Goal: Task Accomplishment & Management: Complete application form

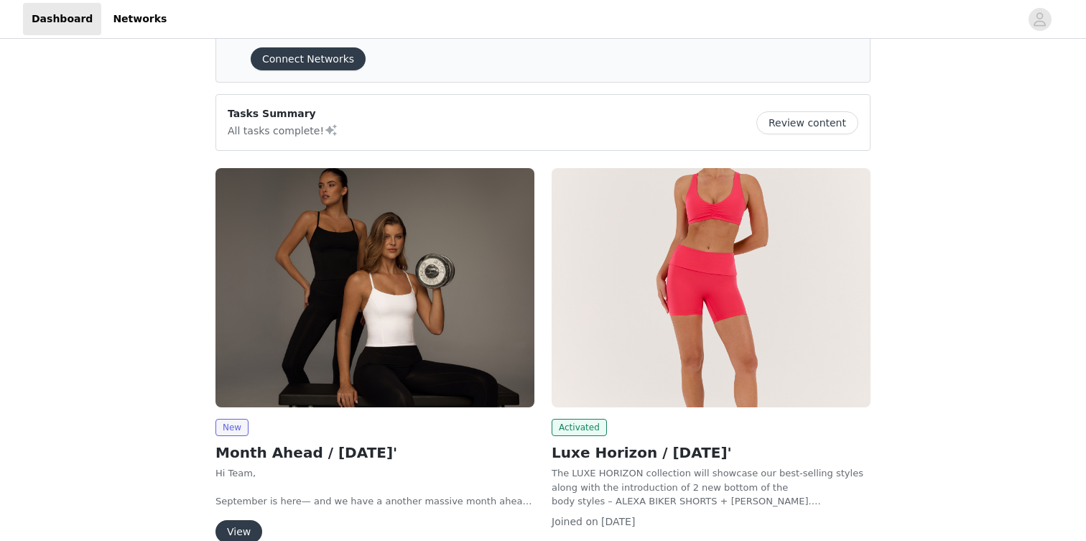
scroll to position [76, 0]
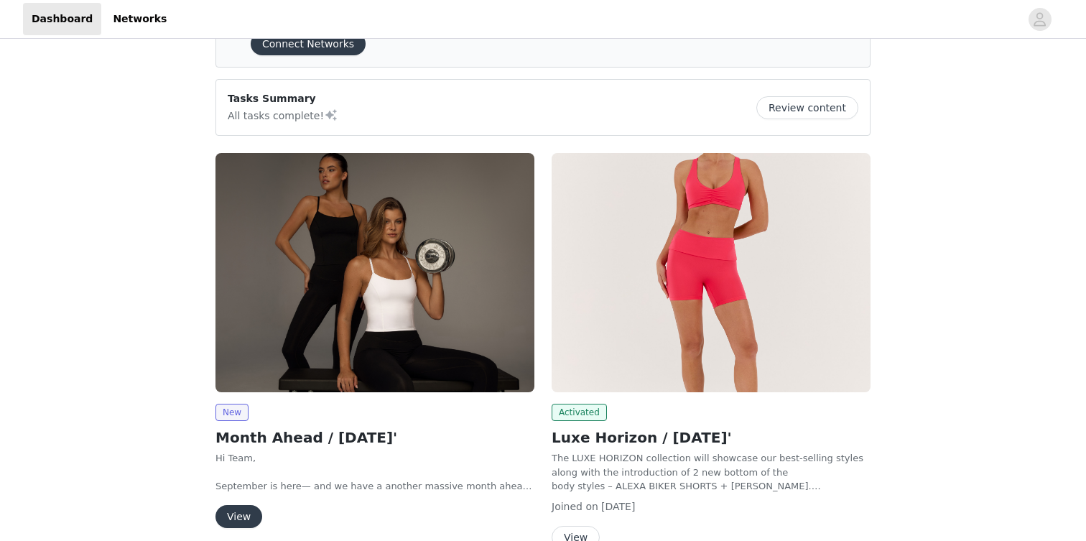
click at [304, 289] on img at bounding box center [374, 272] width 319 height 239
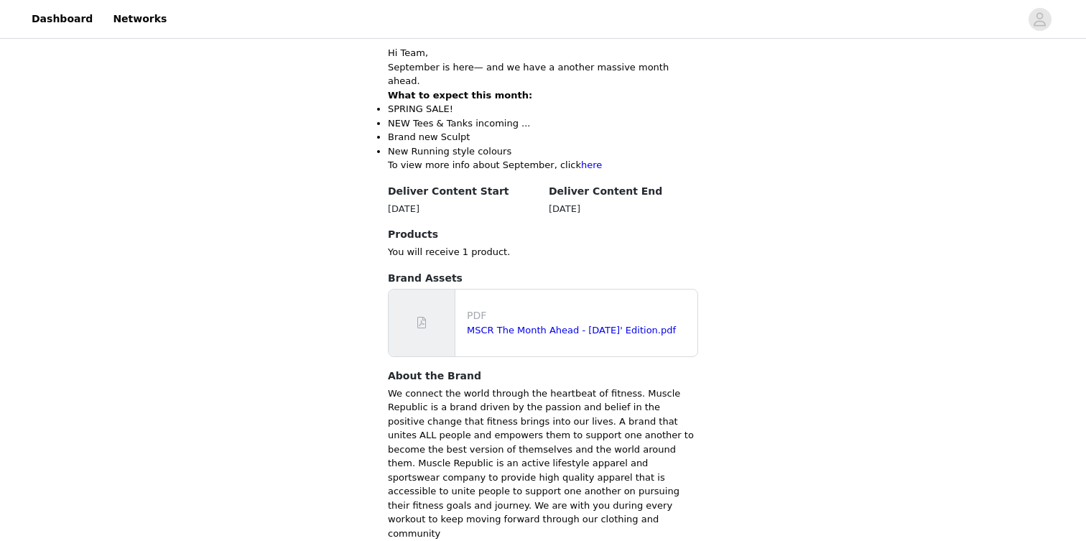
scroll to position [405, 0]
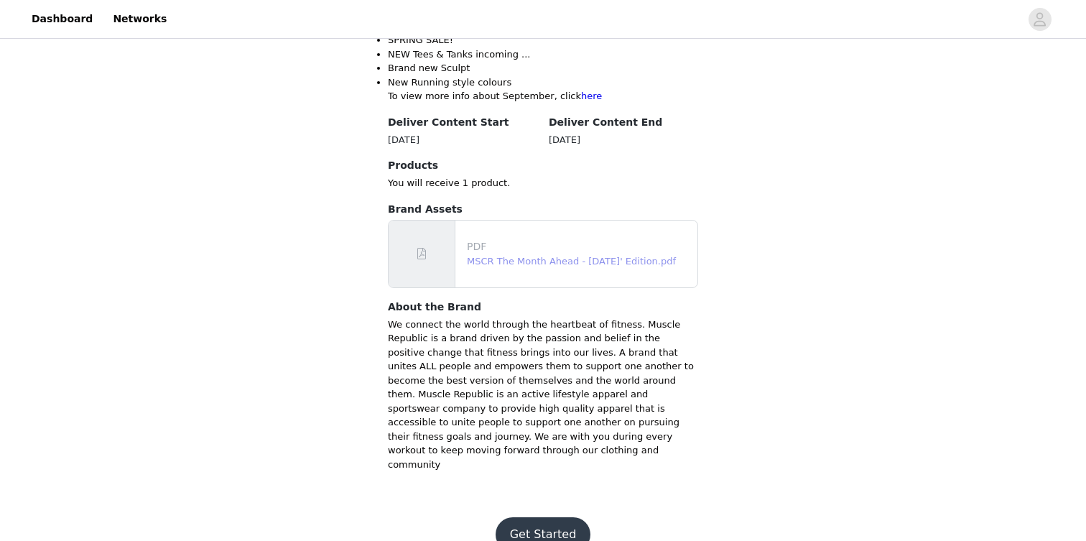
click at [504, 256] on link "MSCR The Month Ahead - [DATE]' Edition.pdf" at bounding box center [571, 261] width 209 height 11
click at [546, 517] on button "Get Started" at bounding box center [542, 534] width 95 height 34
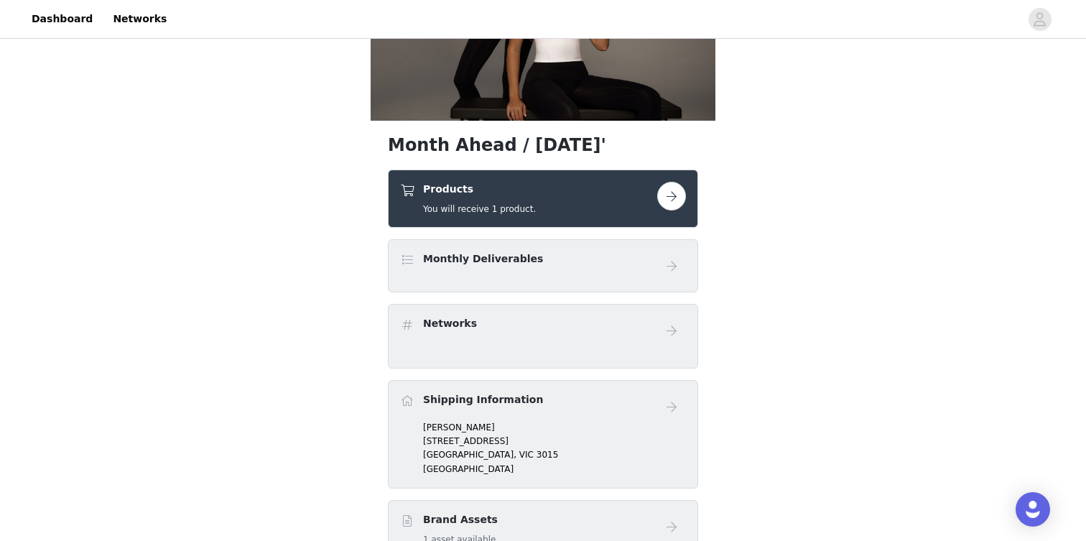
scroll to position [156, 0]
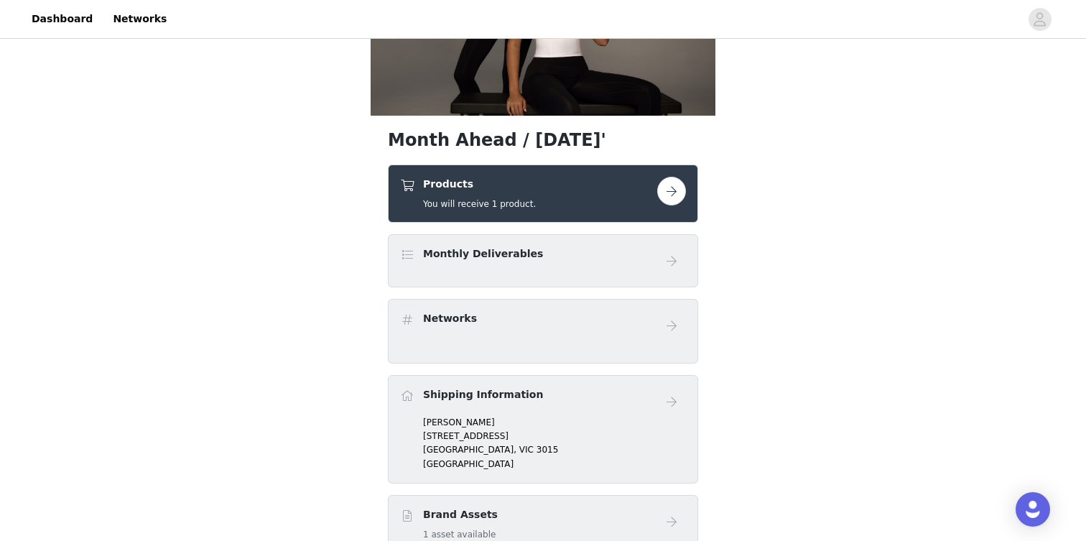
click at [671, 190] on button "button" at bounding box center [671, 191] width 29 height 29
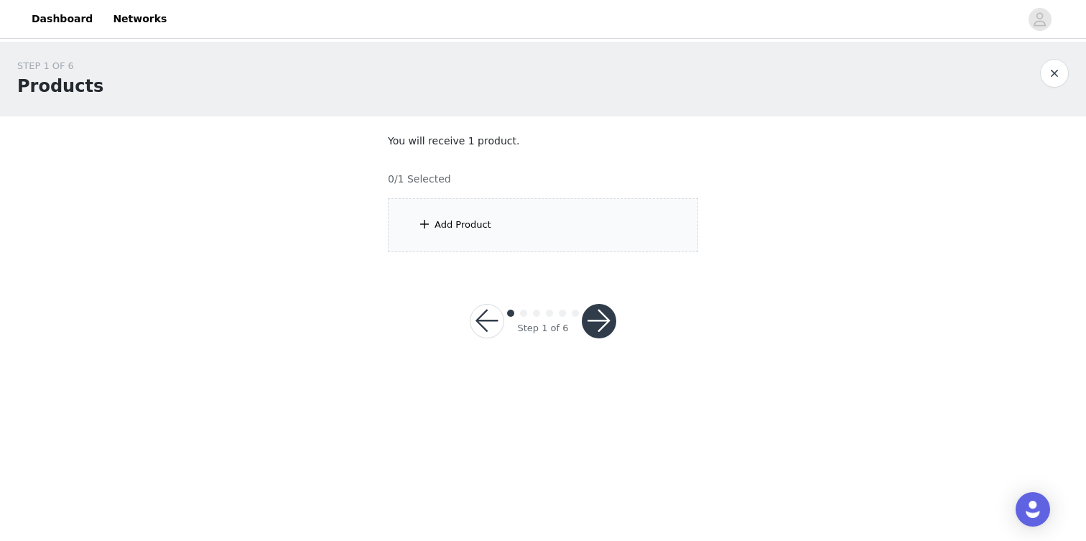
click at [457, 224] on div "Add Product" at bounding box center [462, 225] width 57 height 14
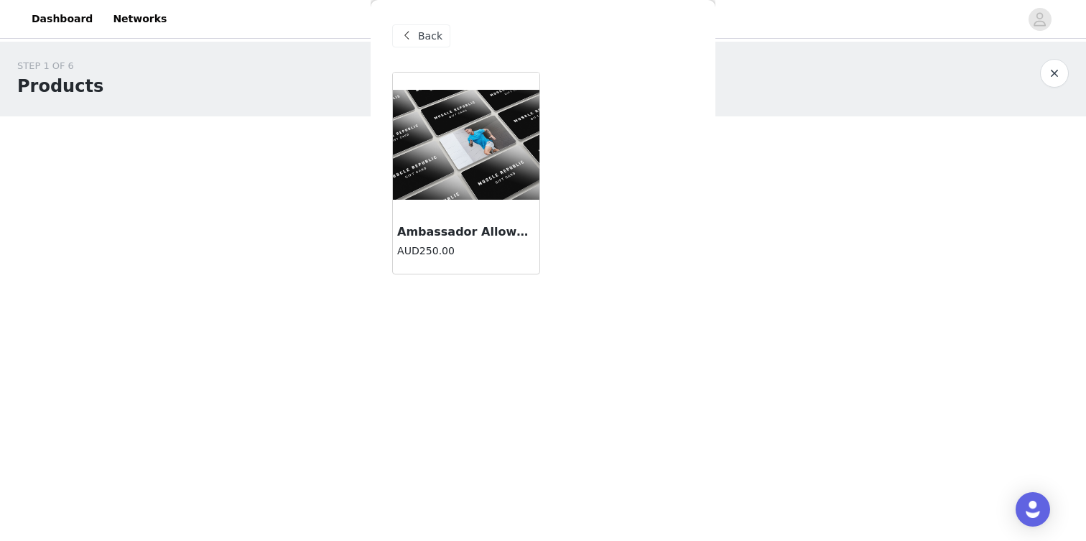
click at [491, 164] on img at bounding box center [466, 145] width 146 height 110
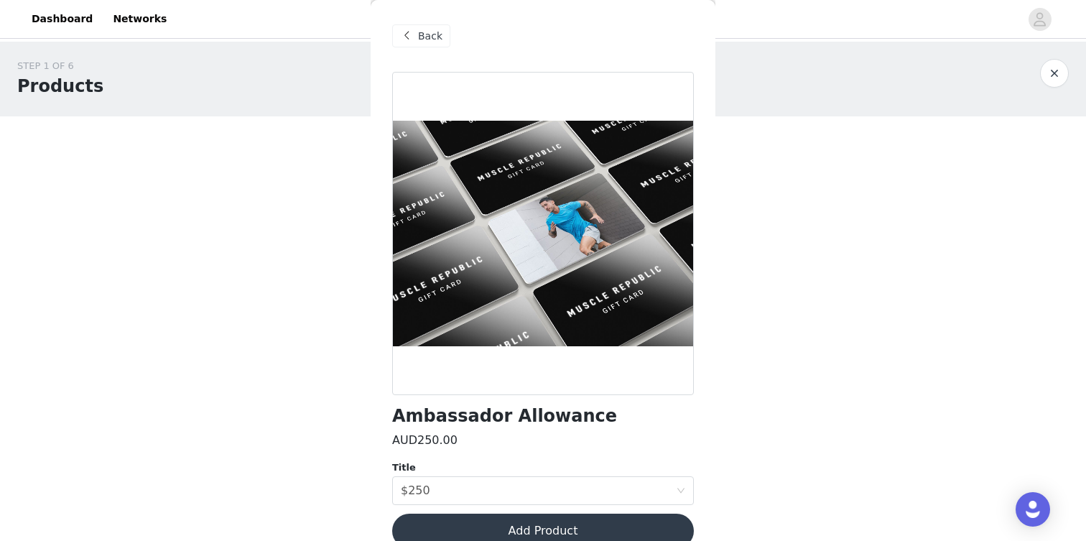
click at [511, 536] on button "Add Product" at bounding box center [543, 530] width 302 height 34
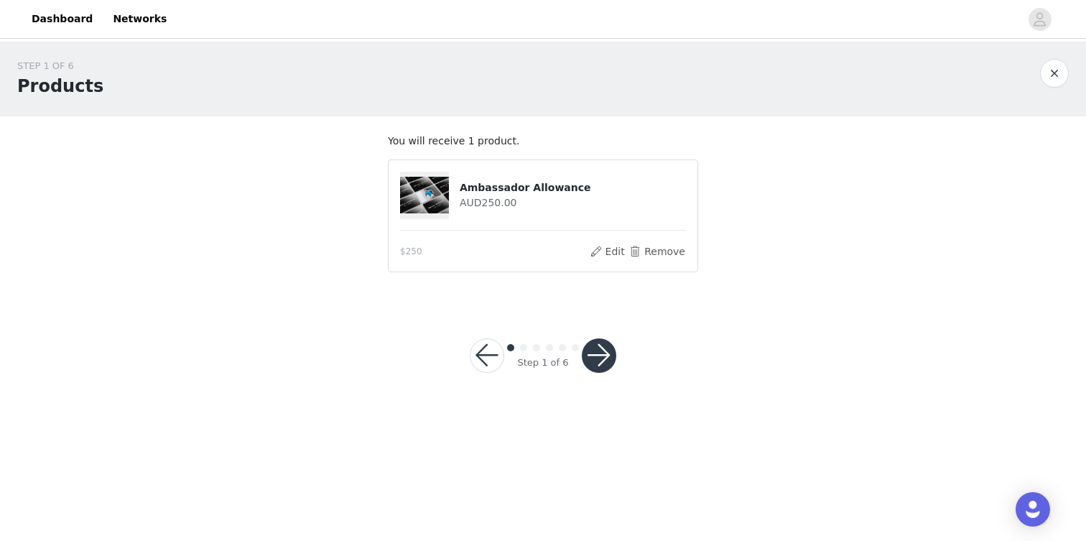
click at [598, 333] on div "Step 1 of 6" at bounding box center [542, 355] width 181 height 69
click at [598, 351] on button "button" at bounding box center [599, 355] width 34 height 34
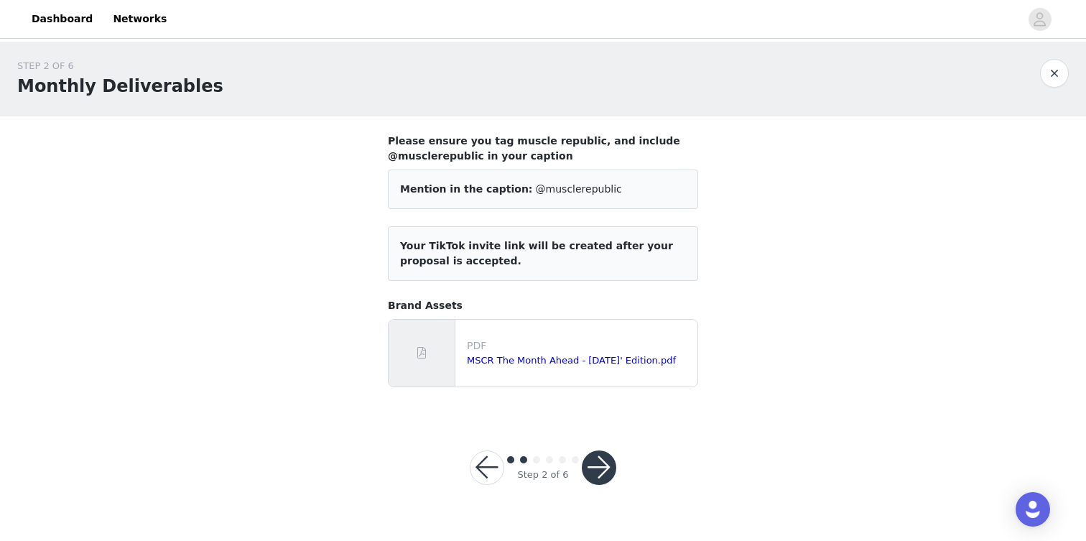
click at [602, 452] on button "button" at bounding box center [599, 467] width 34 height 34
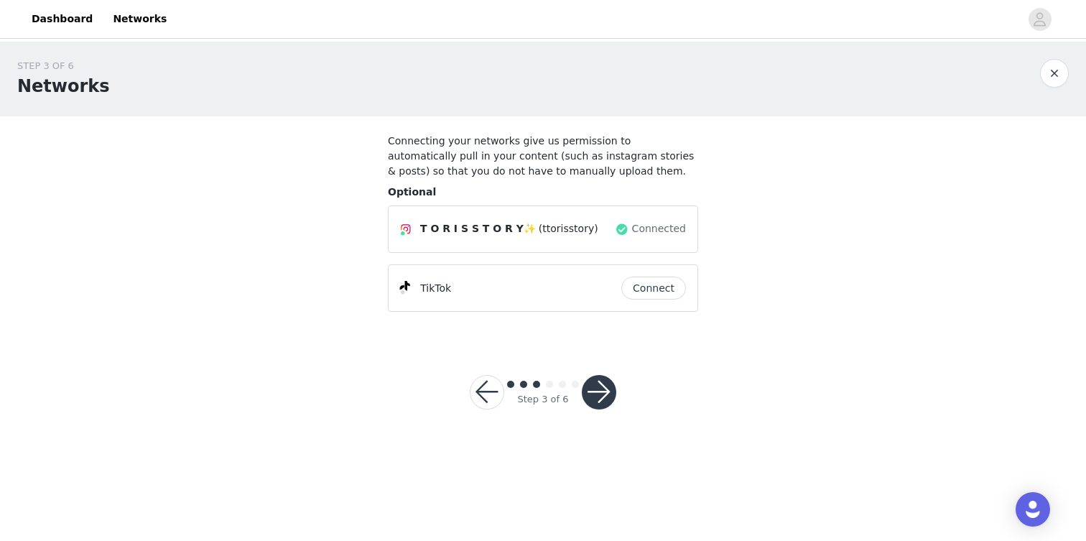
click at [600, 399] on button "button" at bounding box center [599, 392] width 34 height 34
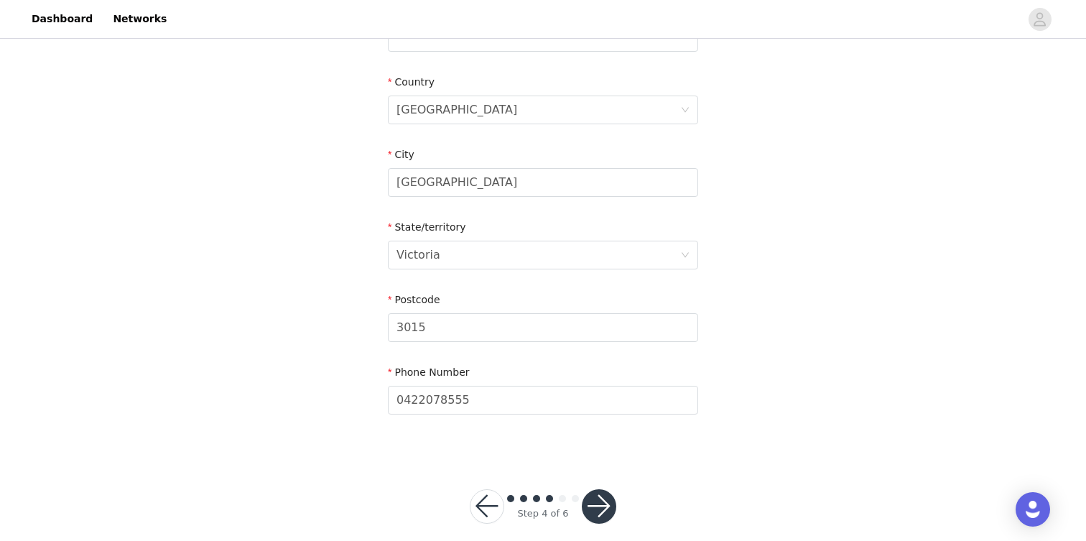
scroll to position [438, 0]
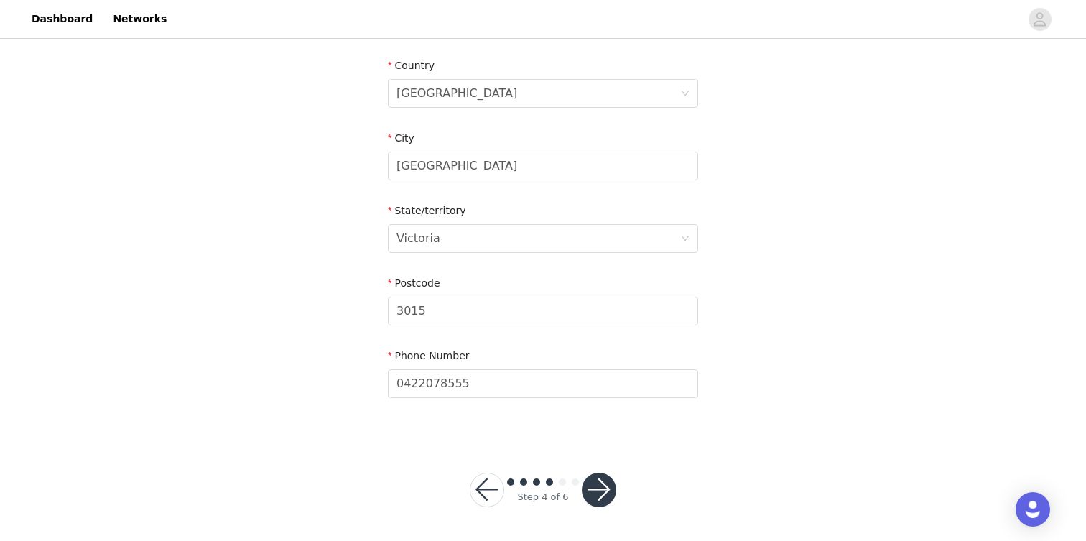
click at [604, 490] on button "button" at bounding box center [599, 489] width 34 height 34
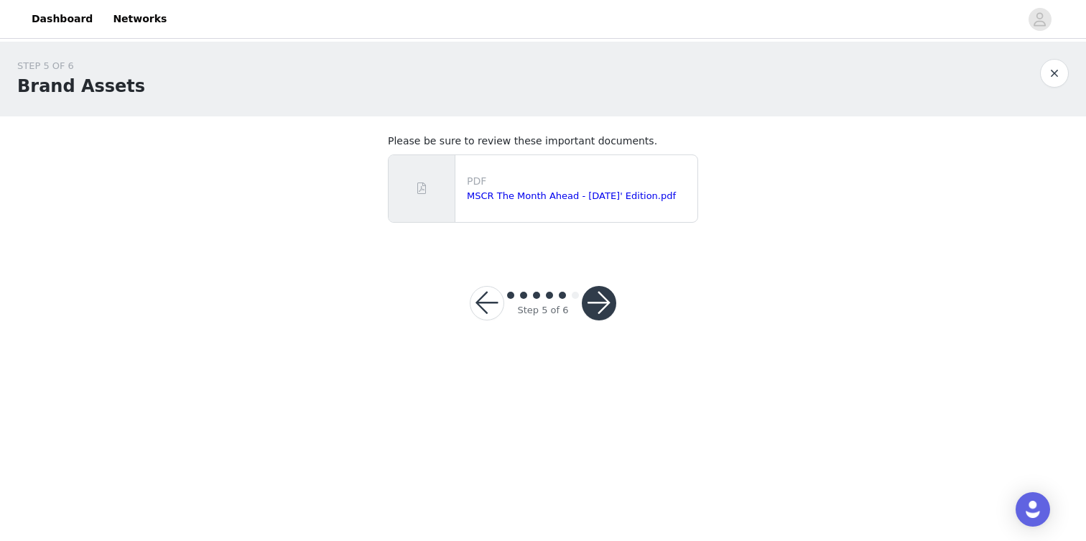
click at [600, 314] on button "button" at bounding box center [599, 303] width 34 height 34
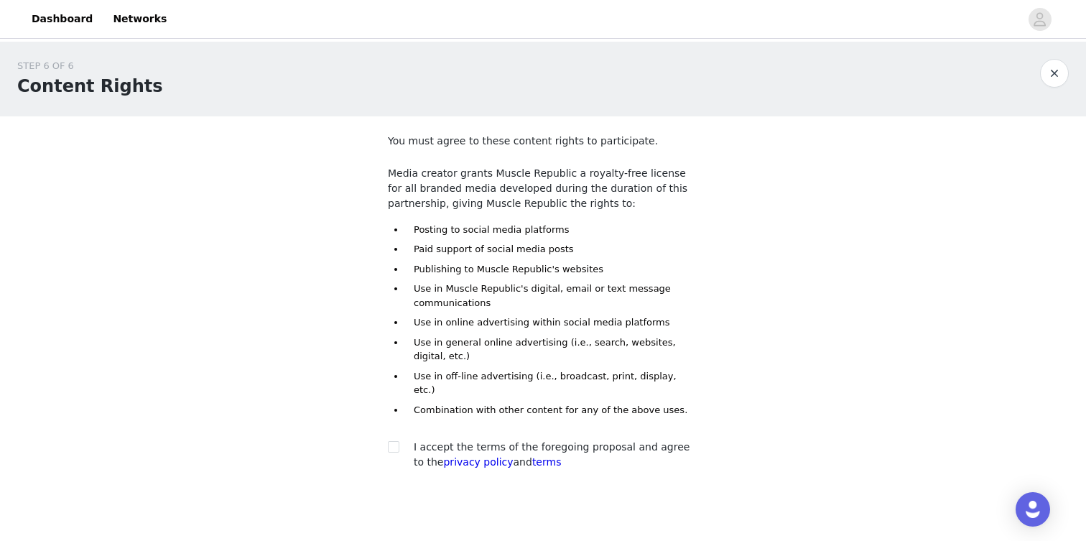
scroll to position [58, 0]
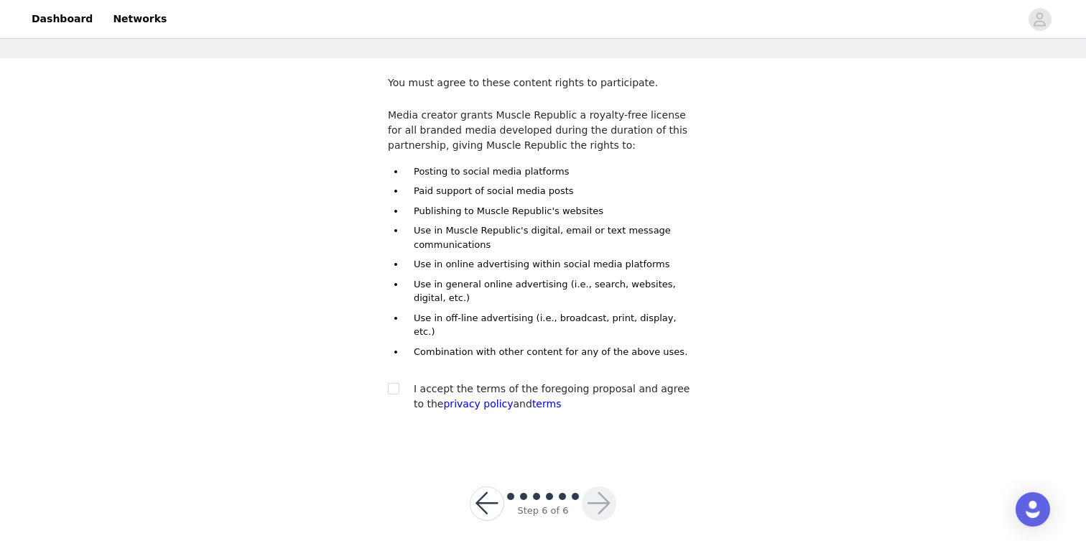
click at [403, 381] on div at bounding box center [398, 388] width 20 height 15
click at [400, 381] on div at bounding box center [398, 388] width 20 height 15
click at [399, 381] on div at bounding box center [398, 388] width 20 height 15
click at [395, 383] on input "checkbox" at bounding box center [393, 388] width 10 height 10
checkbox input "true"
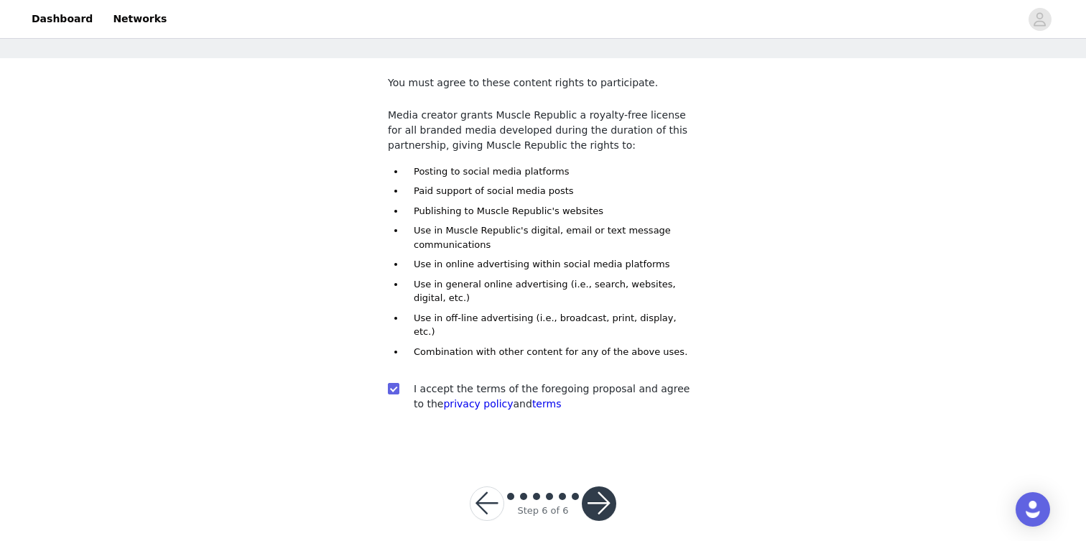
click at [607, 486] on button "button" at bounding box center [599, 503] width 34 height 34
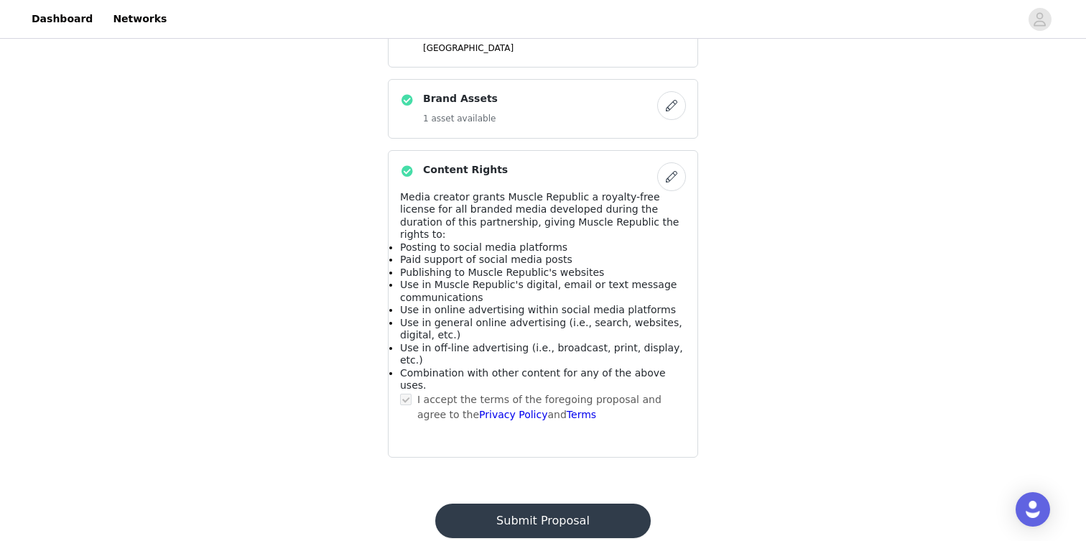
click at [566, 503] on button "Submit Proposal" at bounding box center [542, 520] width 215 height 34
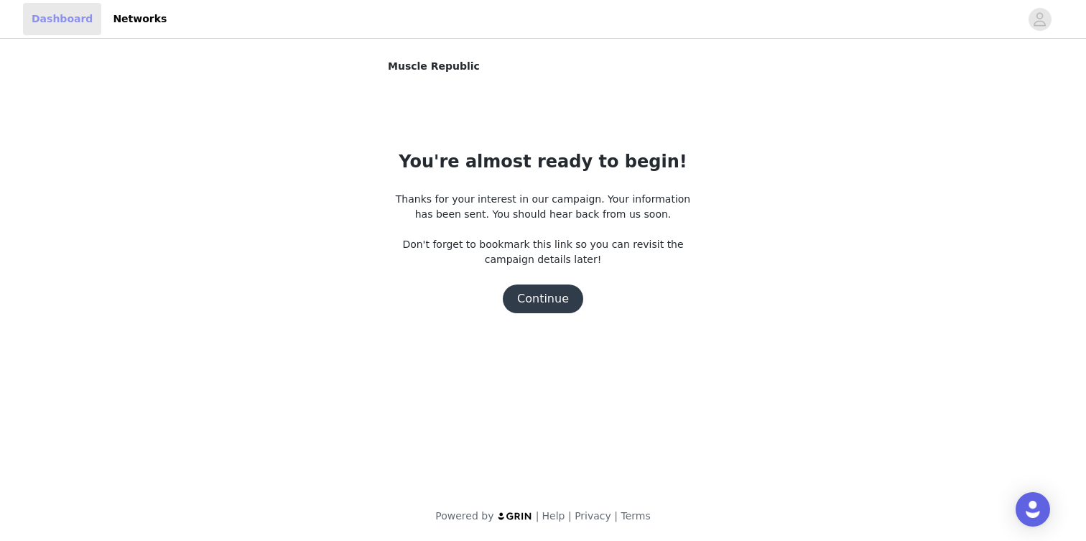
click at [55, 13] on link "Dashboard" at bounding box center [62, 19] width 78 height 32
